Goal: Task Accomplishment & Management: Manage account settings

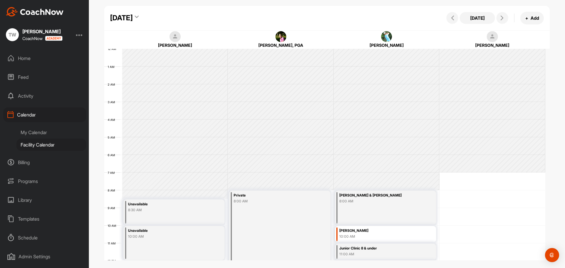
scroll to position [102, 0]
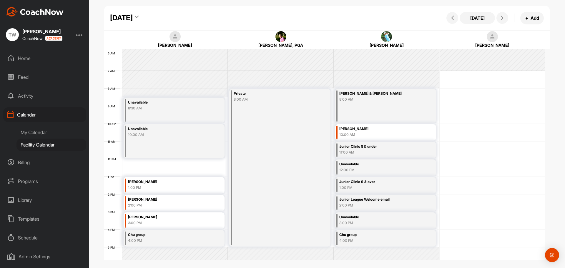
click at [139, 14] on div "[DATE]" at bounding box center [124, 18] width 29 height 11
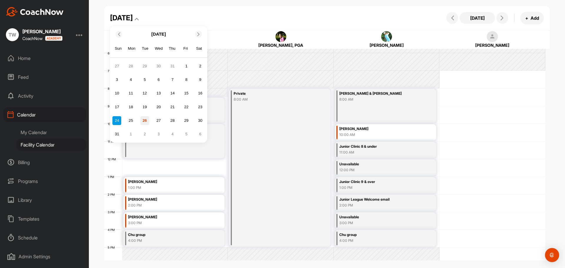
click at [147, 121] on div "26" at bounding box center [144, 120] width 9 height 9
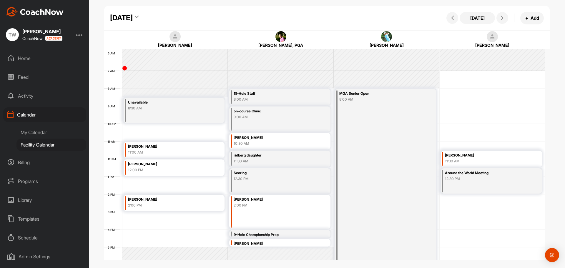
click at [181, 150] on div "[PERSON_NAME]" at bounding box center [167, 146] width 79 height 7
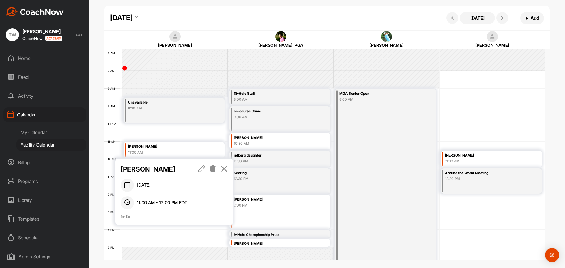
click at [214, 170] on icon at bounding box center [213, 168] width 7 height 6
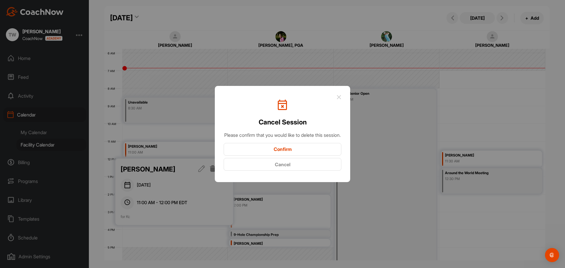
click at [271, 154] on button "Confirm" at bounding box center [283, 149] width 118 height 13
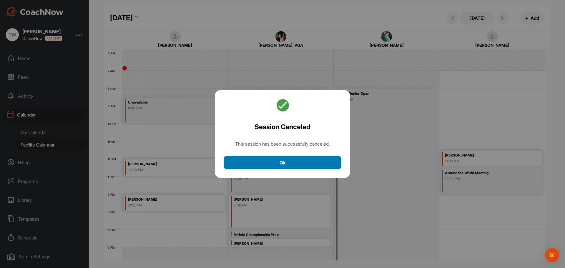
click at [282, 161] on button "Ok" at bounding box center [283, 162] width 118 height 13
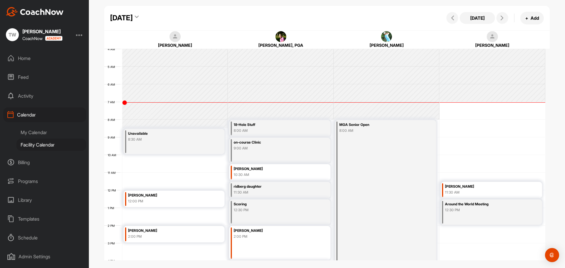
scroll to position [72, 0]
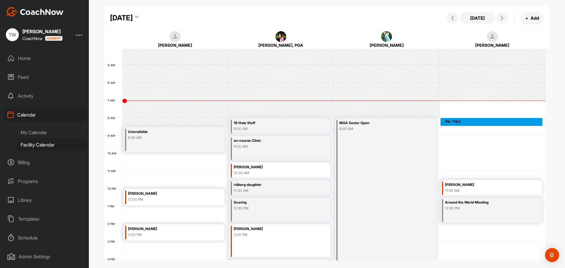
click at [458, 120] on div "12 AM 1 AM 2 AM 3 AM 4 AM 5 AM 6 AM 7 AM 8 AM 9 AM 10 AM 11 AM 12 PM 1 PM 2 PM …" at bounding box center [324, 188] width 441 height 424
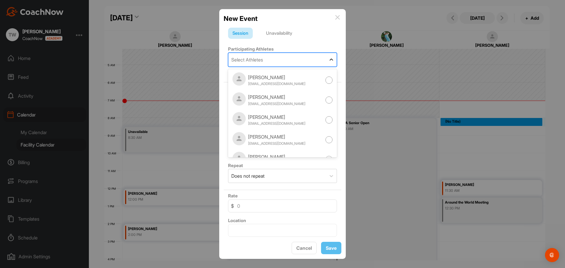
click at [329, 59] on icon at bounding box center [332, 60] width 6 height 6
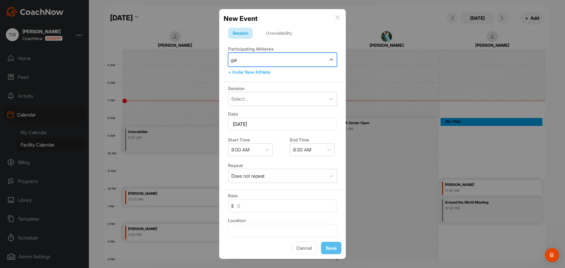
type input "gall"
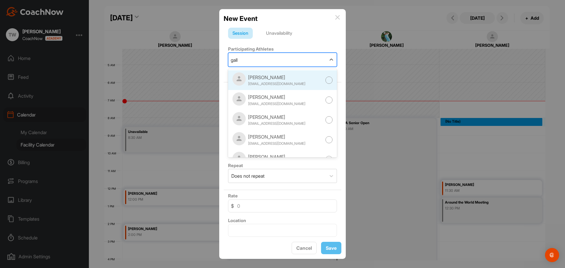
click at [326, 80] on div at bounding box center [329, 80] width 7 height 7
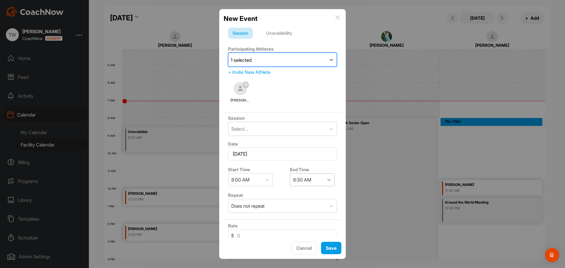
click at [328, 180] on icon at bounding box center [329, 180] width 4 height 2
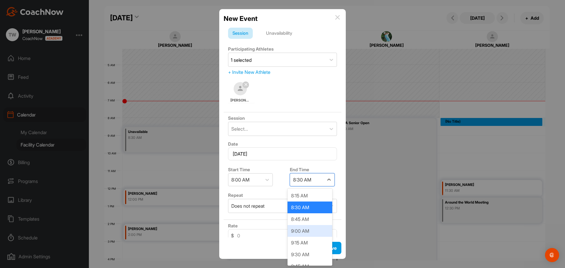
click at [316, 230] on div "9:00 AM" at bounding box center [310, 231] width 45 height 12
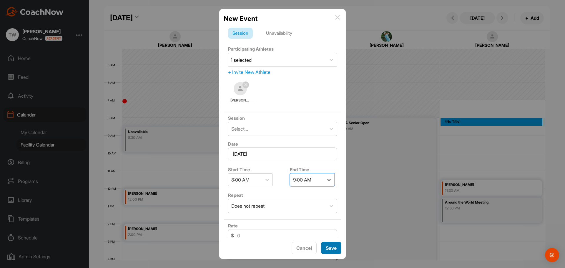
click at [334, 249] on button "Save" at bounding box center [331, 248] width 20 height 13
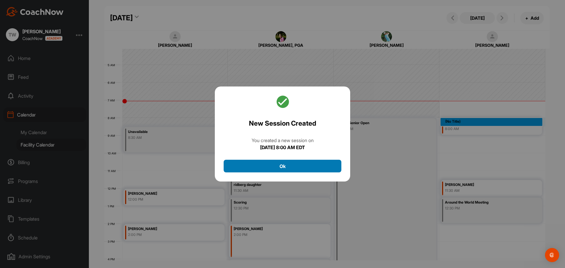
click at [289, 165] on button "Ok" at bounding box center [283, 166] width 118 height 13
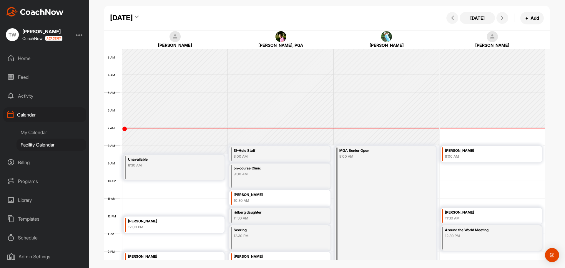
scroll to position [43, 0]
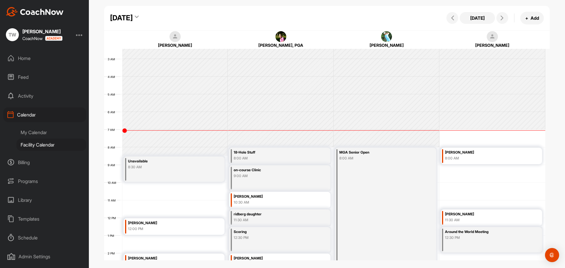
click at [139, 18] on icon at bounding box center [137, 18] width 4 height 6
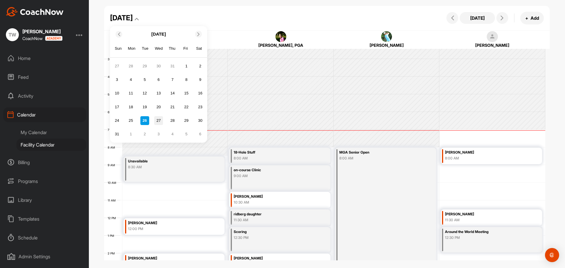
click at [156, 120] on div "27" at bounding box center [158, 120] width 9 height 9
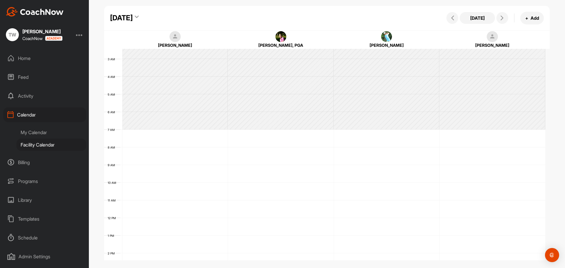
scroll to position [102, 0]
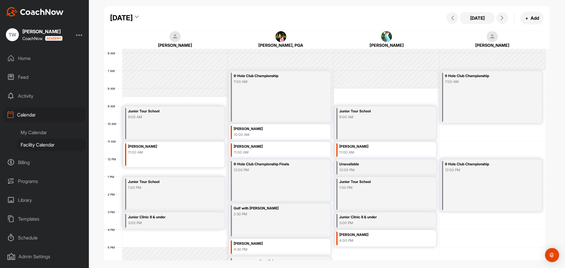
click at [139, 16] on icon at bounding box center [137, 18] width 4 height 6
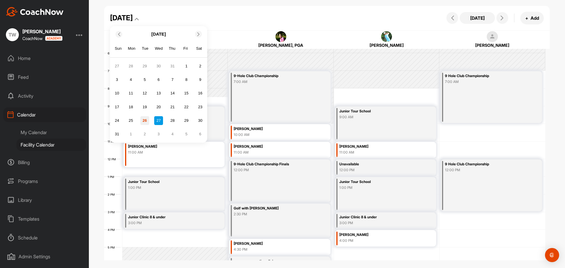
click at [146, 119] on div "26" at bounding box center [144, 120] width 9 height 9
